Goal: Information Seeking & Learning: Learn about a topic

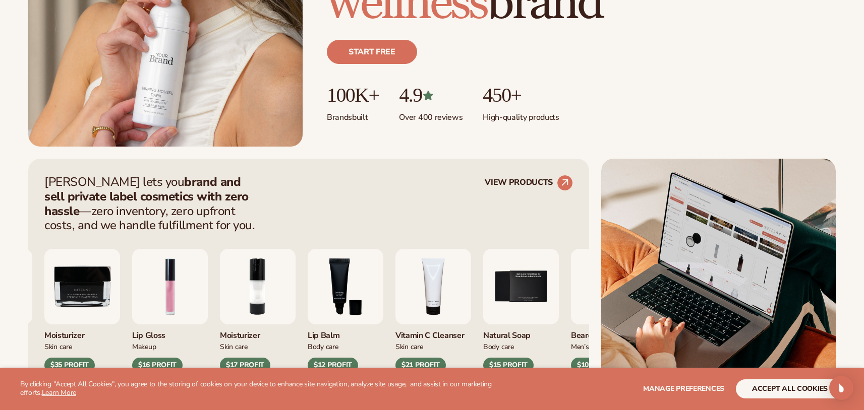
scroll to position [263, 0]
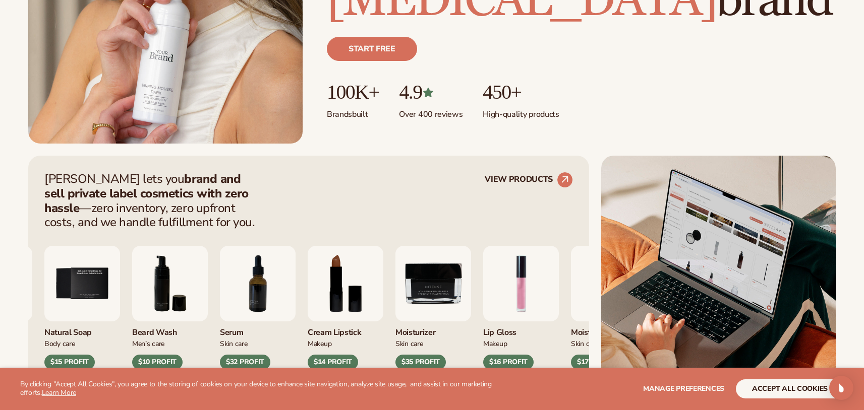
click at [628, 94] on ul "100K+ Brands built 4.9 Over 400 reviews 450+ High-quality products" at bounding box center [581, 100] width 509 height 39
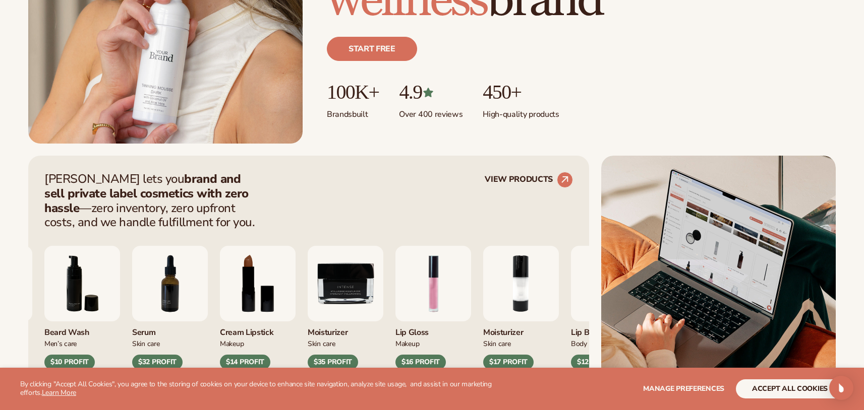
click at [437, 114] on p "Over 400 reviews" at bounding box center [431, 111] width 64 height 17
click at [354, 119] on p "Brands built" at bounding box center [353, 111] width 52 height 17
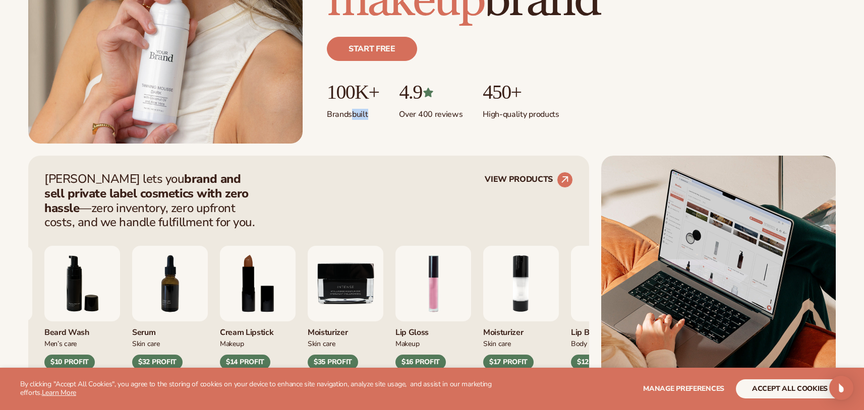
click at [354, 119] on p "Brands built" at bounding box center [353, 111] width 52 height 17
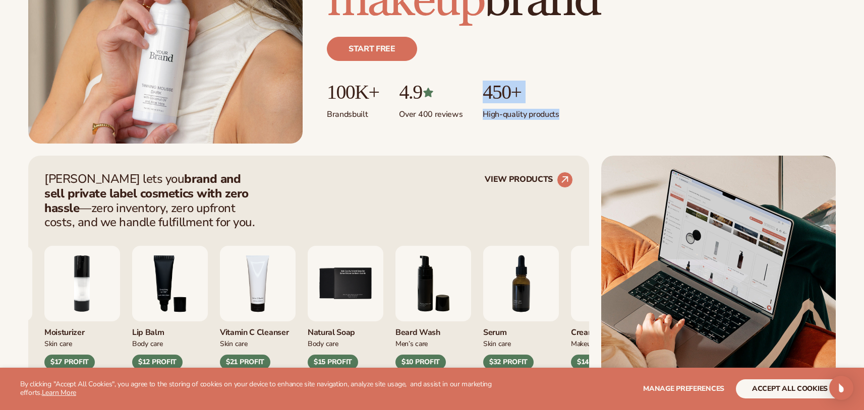
drag, startPoint x: 488, startPoint y: 97, endPoint x: 572, endPoint y: 118, distance: 86.8
click at [572, 118] on ul "100K+ Brands built 4.9 Over 400 reviews 450+ High-quality products" at bounding box center [581, 100] width 509 height 39
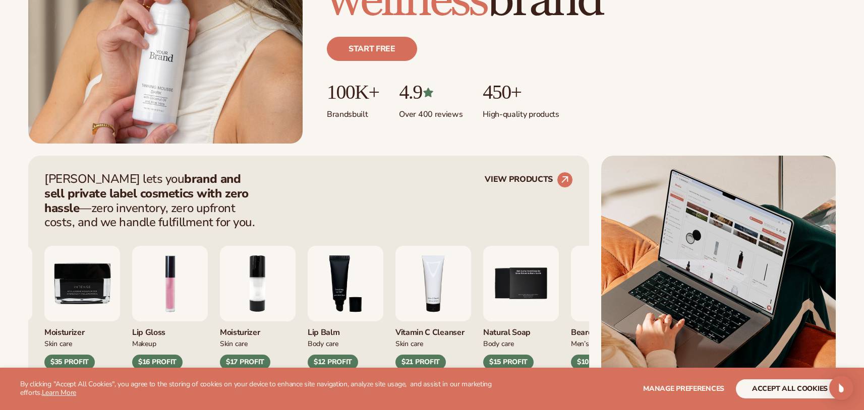
click at [518, 117] on p "High-quality products" at bounding box center [520, 111] width 76 height 17
click at [508, 96] on p "450+" at bounding box center [520, 92] width 76 height 22
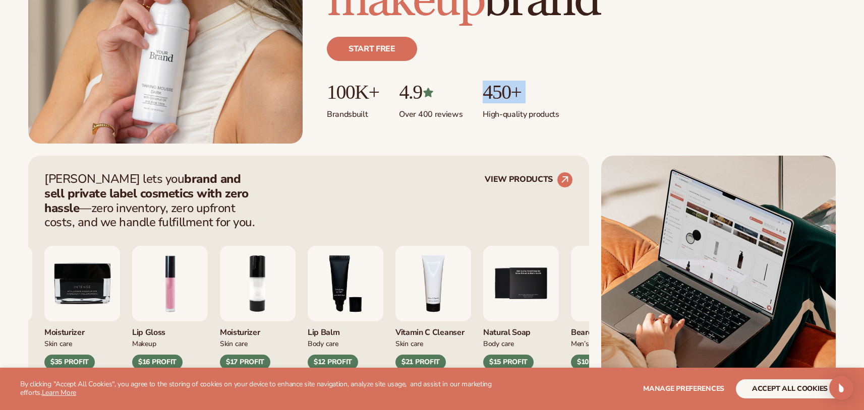
click at [508, 96] on p "450+" at bounding box center [520, 92] width 76 height 22
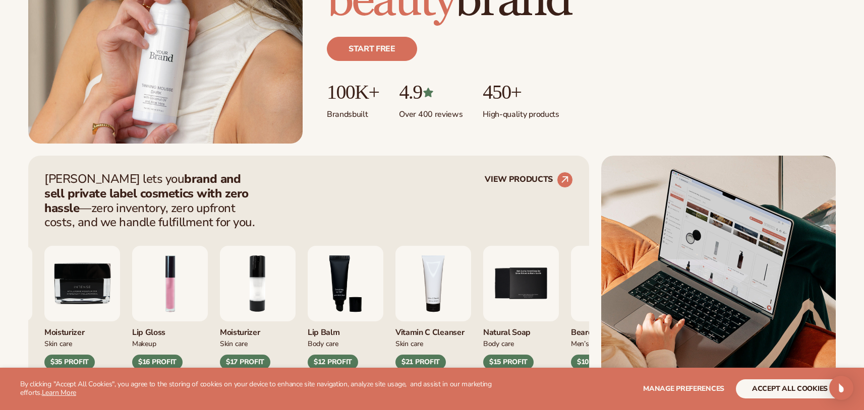
click at [545, 113] on p "High-quality products" at bounding box center [520, 111] width 76 height 17
click at [438, 118] on p "Over 400 reviews" at bounding box center [431, 111] width 64 height 17
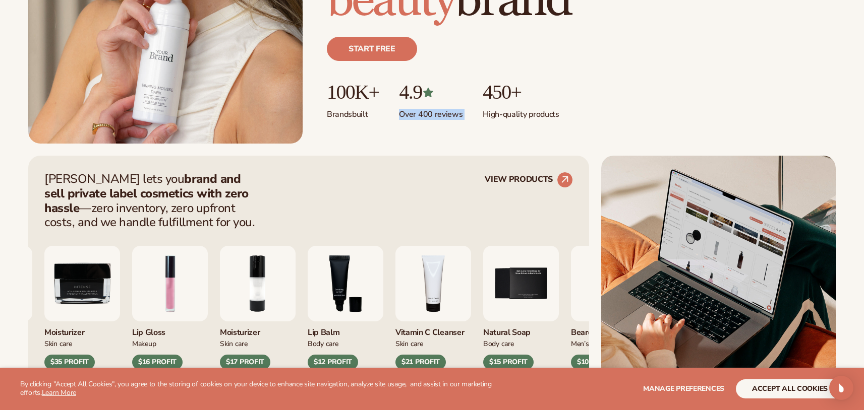
click at [438, 118] on p "Over 400 reviews" at bounding box center [431, 111] width 64 height 17
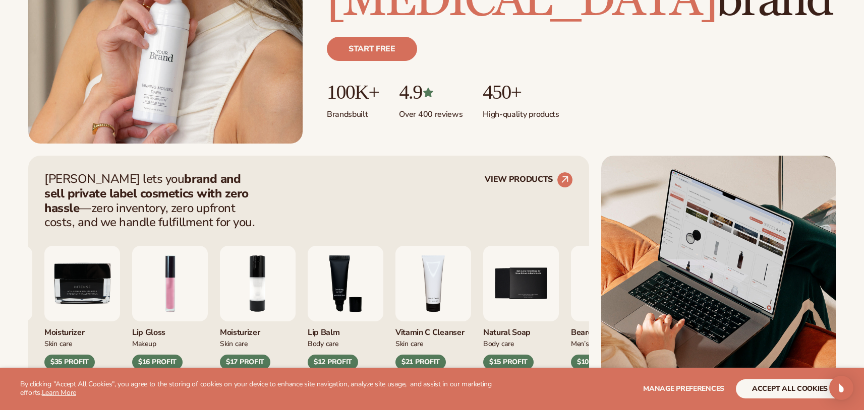
click at [413, 95] on p "4.9" at bounding box center [431, 92] width 64 height 22
click at [353, 99] on p "100K+" at bounding box center [353, 92] width 52 height 22
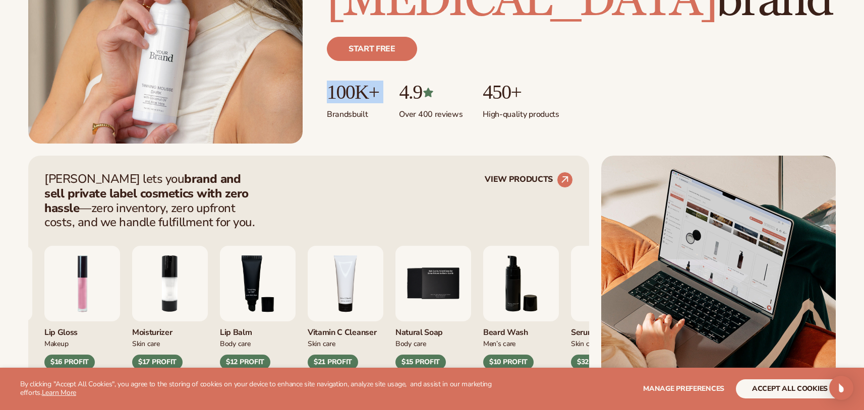
click at [353, 99] on p "100K+" at bounding box center [353, 92] width 52 height 22
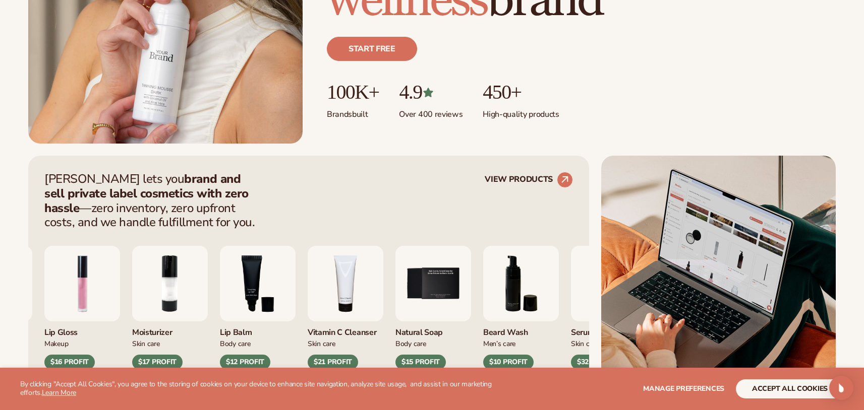
click at [354, 120] on div "Just add your brand. Blanka handles the rest. beauty,[MEDICAL_DATA],wellness,ma…" at bounding box center [581, 36] width 509 height 216
click at [354, 112] on p "Brands built" at bounding box center [353, 111] width 52 height 17
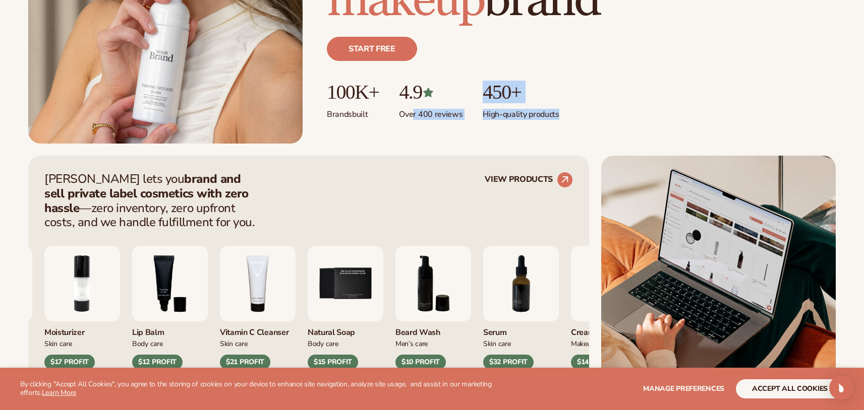
drag, startPoint x: 417, startPoint y: 112, endPoint x: 568, endPoint y: 153, distance: 156.2
click at [583, 97] on ul "100K+ Brands built 4.9 Over 400 reviews 450+ High-quality products" at bounding box center [581, 100] width 509 height 39
